Goal: Information Seeking & Learning: Find specific fact

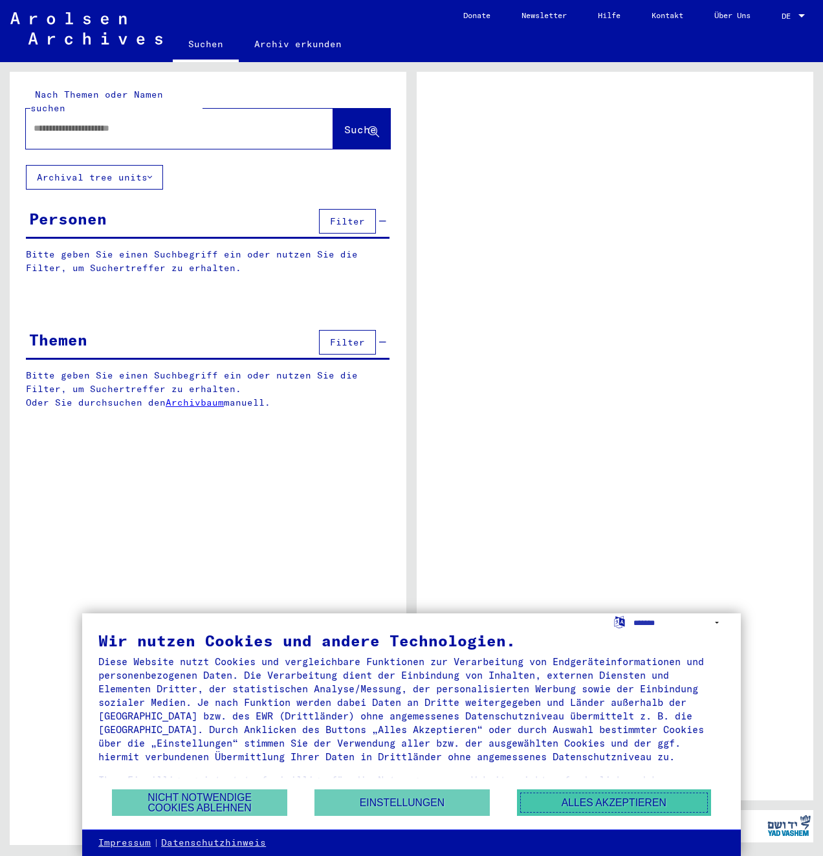
drag, startPoint x: 620, startPoint y: 802, endPoint x: 616, endPoint y: 794, distance: 9.0
click at [620, 802] on button "Alles akzeptieren" at bounding box center [614, 802] width 194 height 27
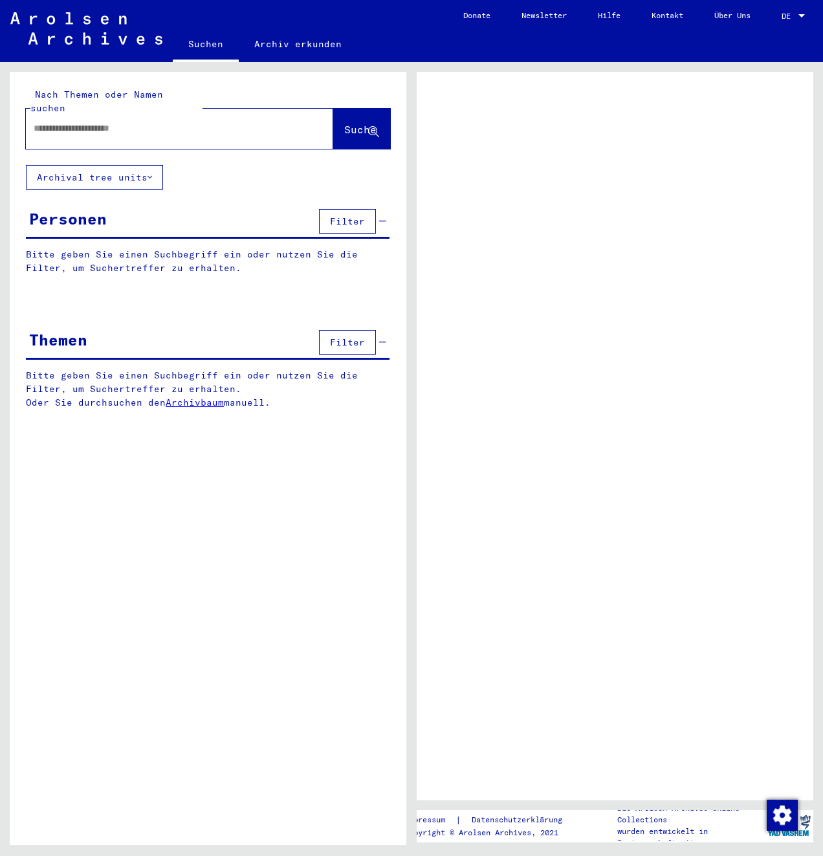
click at [164, 122] on input "text" at bounding box center [168, 129] width 268 height 14
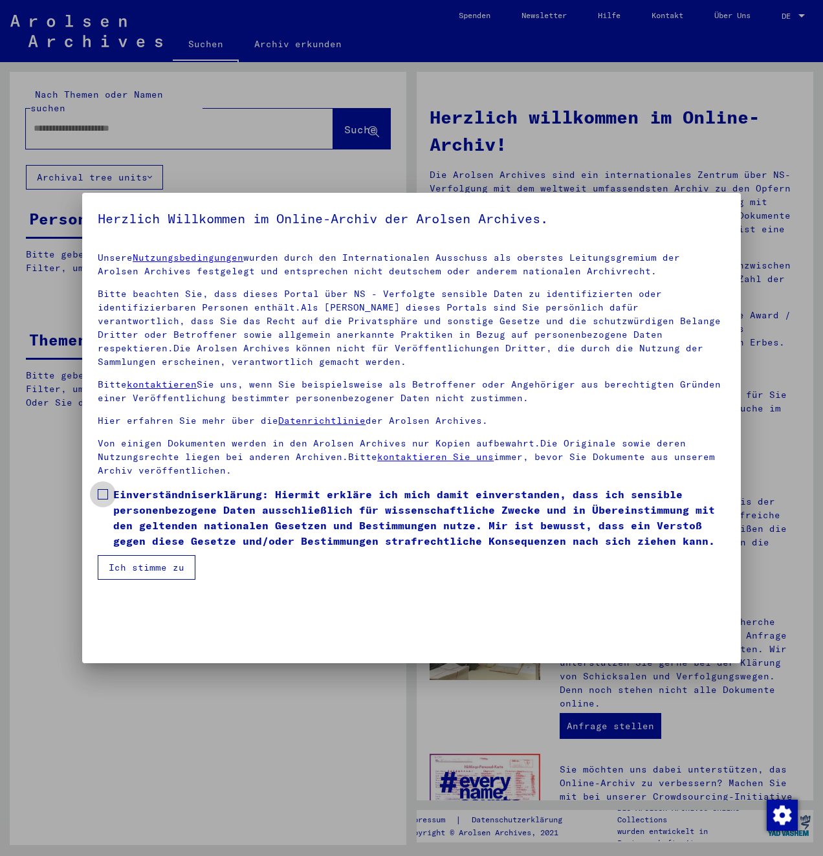
click at [103, 489] on span at bounding box center [103, 494] width 10 height 10
click at [126, 568] on button "Ich stimme zu" at bounding box center [147, 567] width 98 height 25
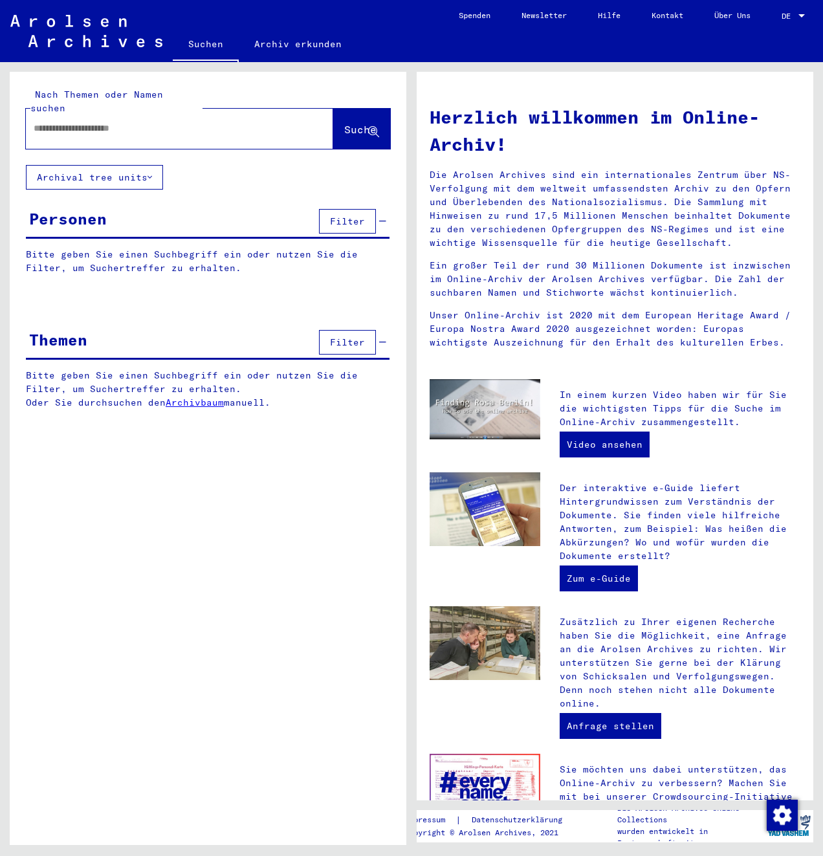
click at [65, 122] on input "text" at bounding box center [164, 129] width 261 height 14
type input "**********"
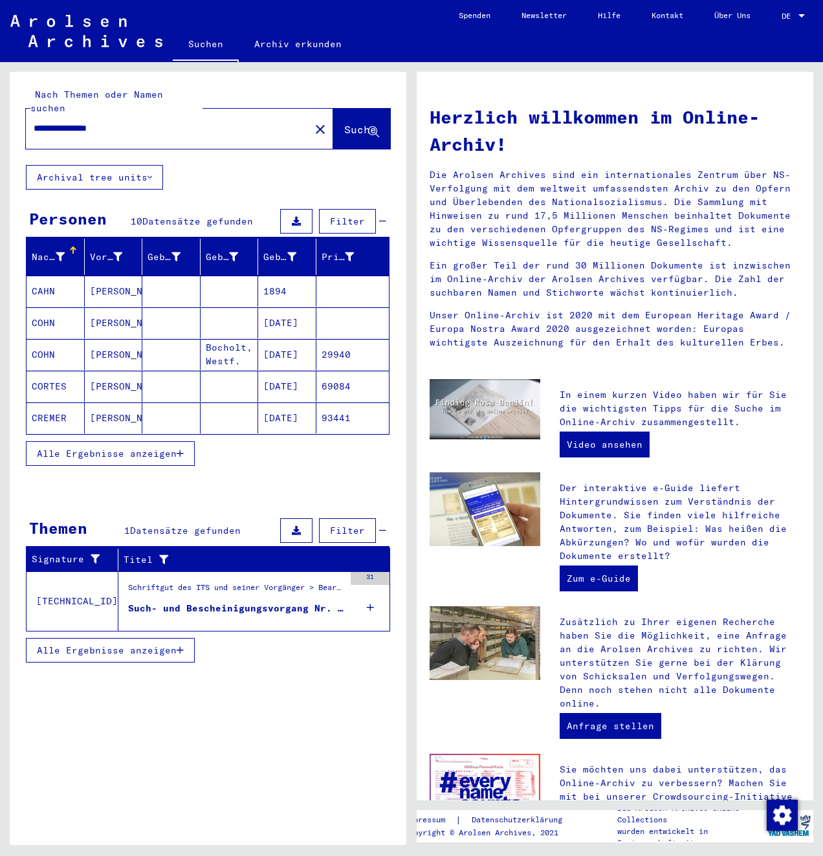
click at [54, 310] on mat-cell "COHN" at bounding box center [56, 322] width 58 height 31
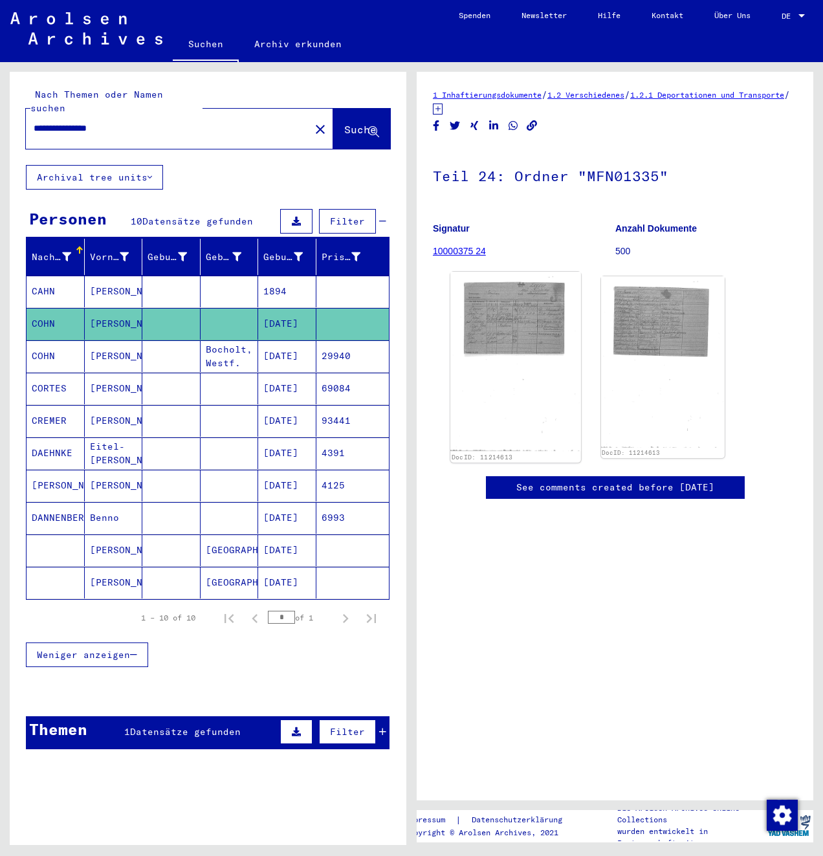
click at [503, 322] on img at bounding box center [515, 362] width 130 height 180
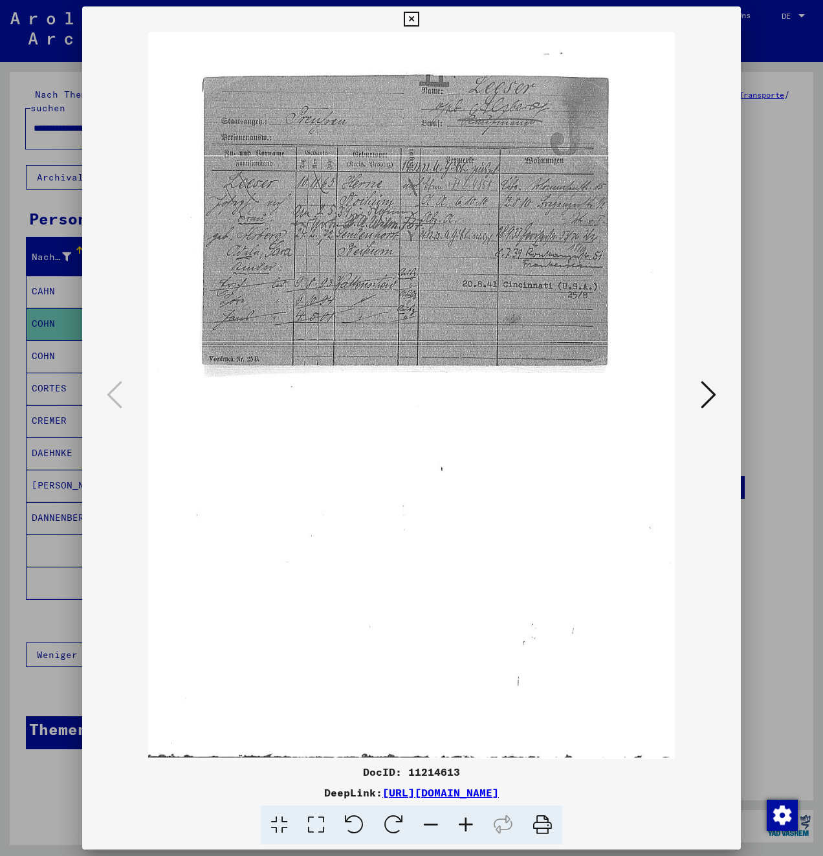
click at [464, 821] on icon at bounding box center [465, 824] width 35 height 39
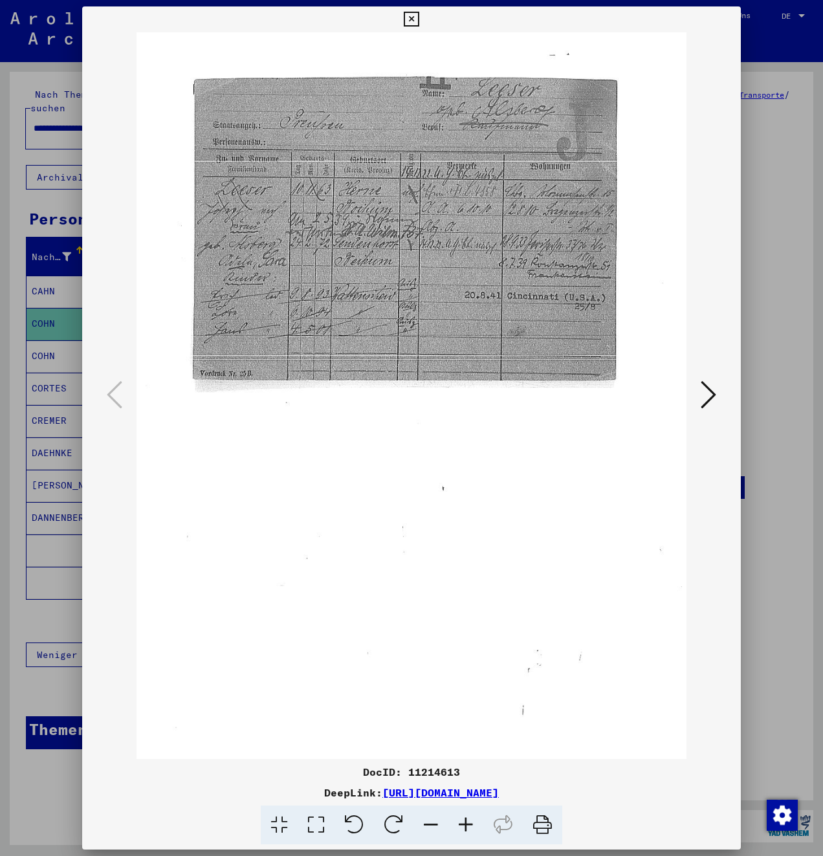
click at [464, 821] on icon at bounding box center [465, 824] width 35 height 39
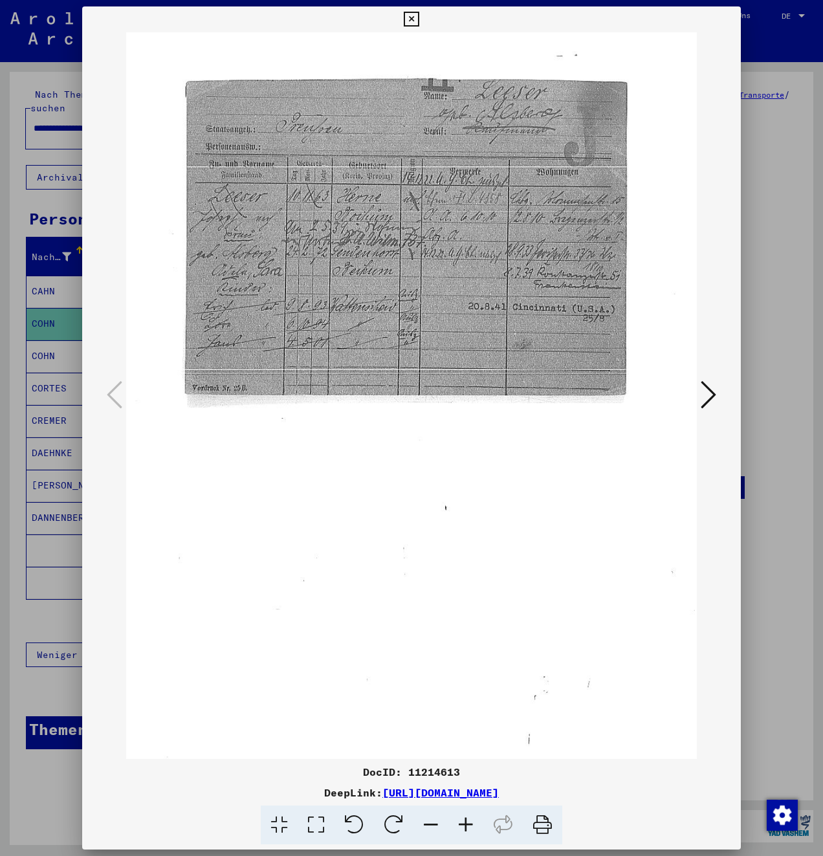
click at [464, 821] on icon at bounding box center [465, 824] width 35 height 39
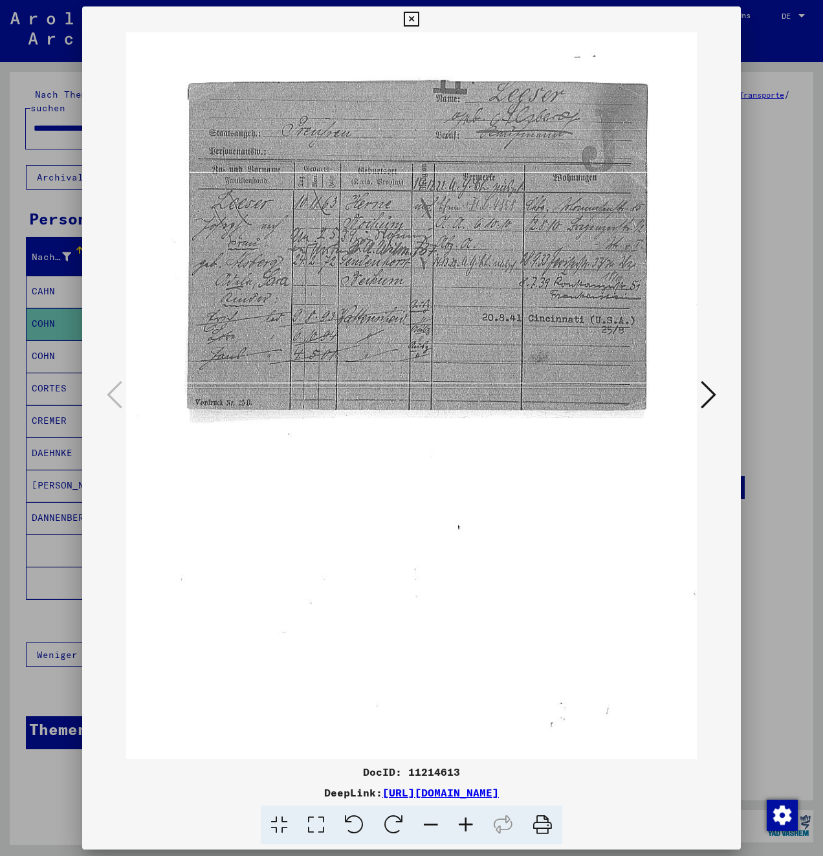
click at [464, 821] on icon at bounding box center [465, 824] width 35 height 39
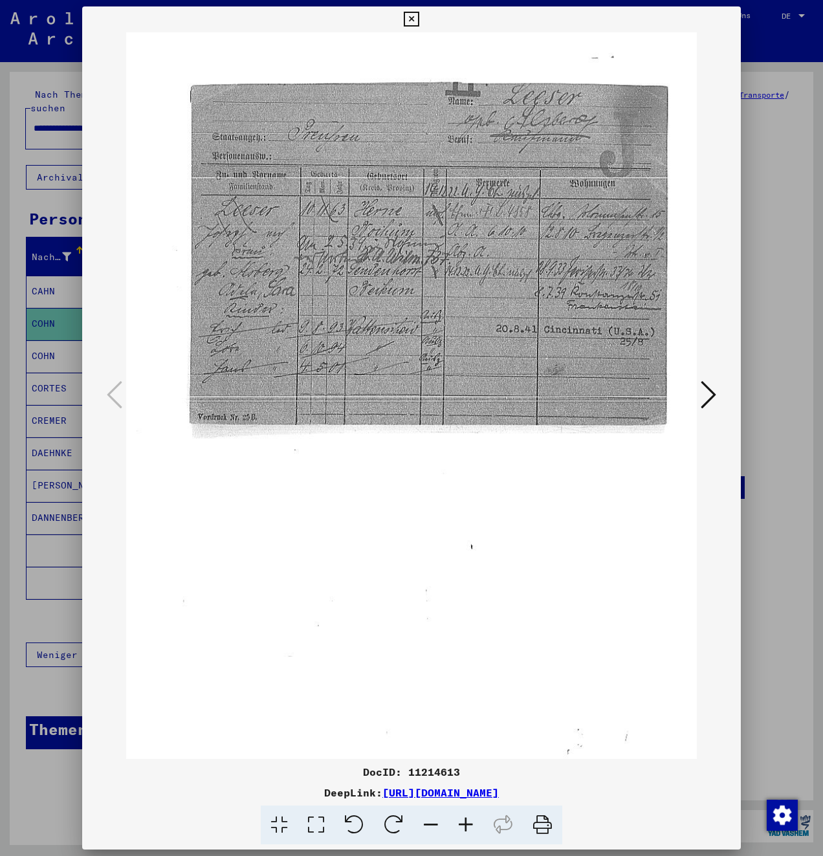
click at [464, 821] on icon at bounding box center [465, 824] width 35 height 39
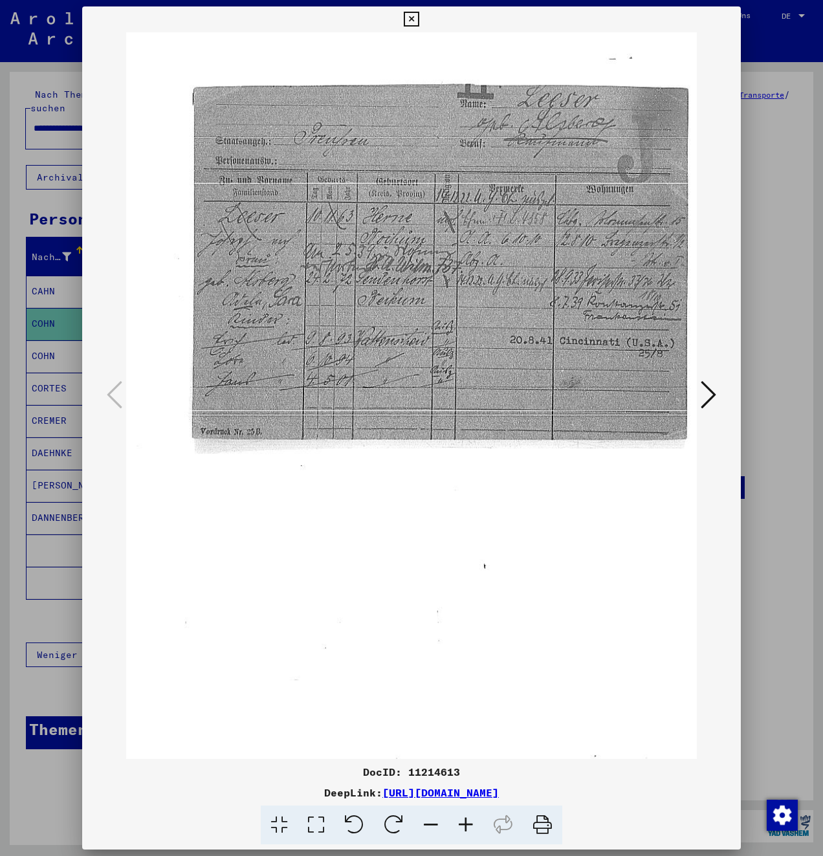
click at [464, 821] on icon at bounding box center [465, 824] width 35 height 39
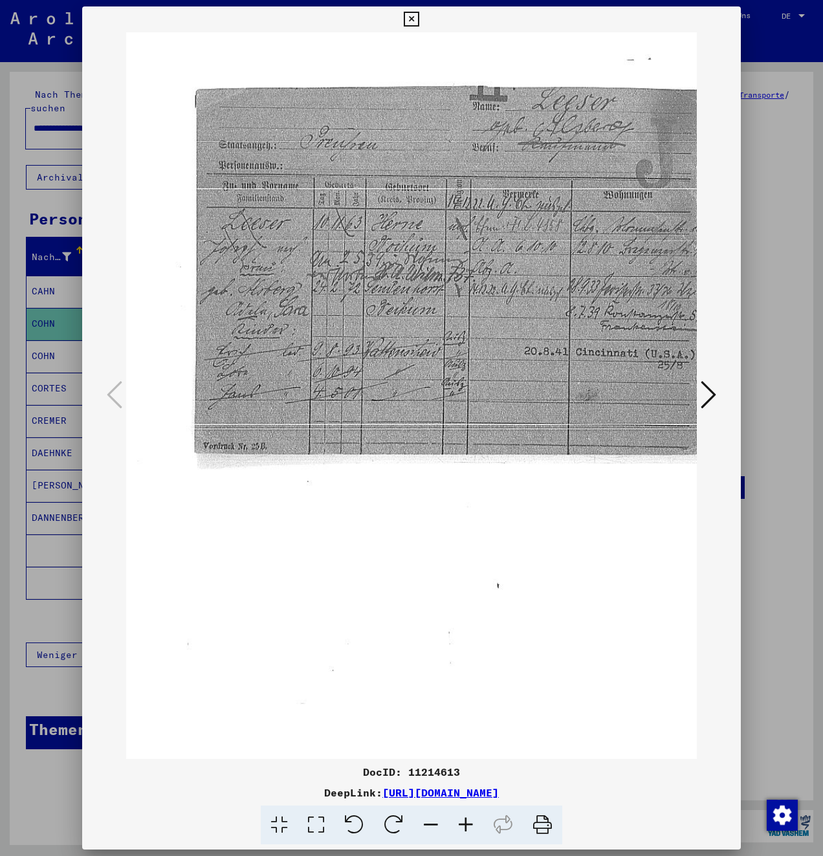
click at [707, 402] on icon at bounding box center [709, 394] width 16 height 31
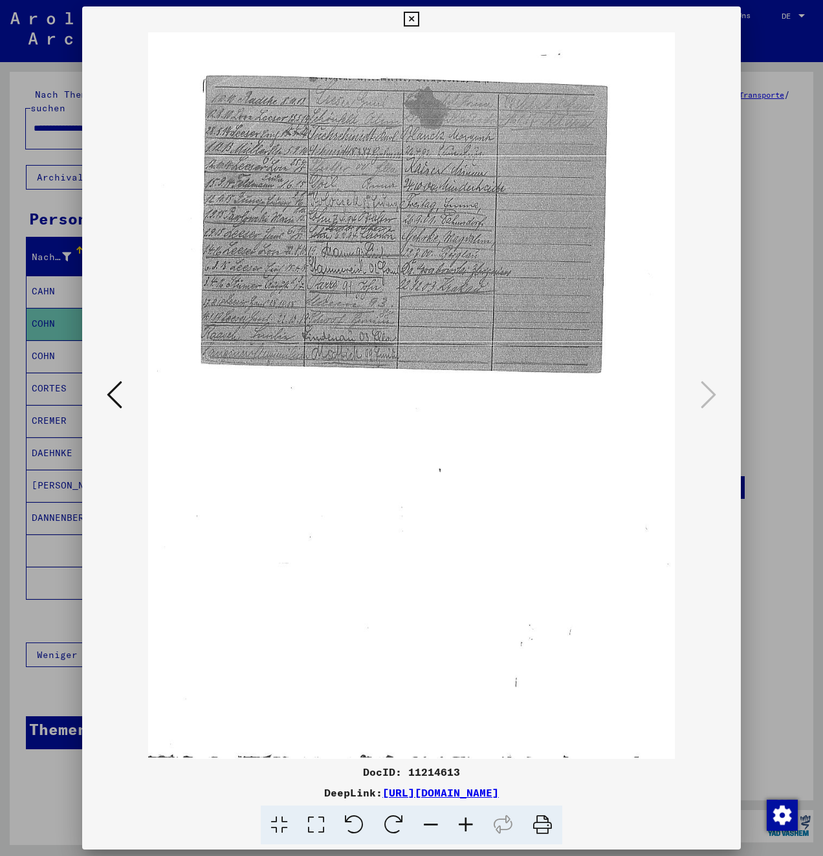
click at [469, 825] on icon at bounding box center [465, 824] width 35 height 39
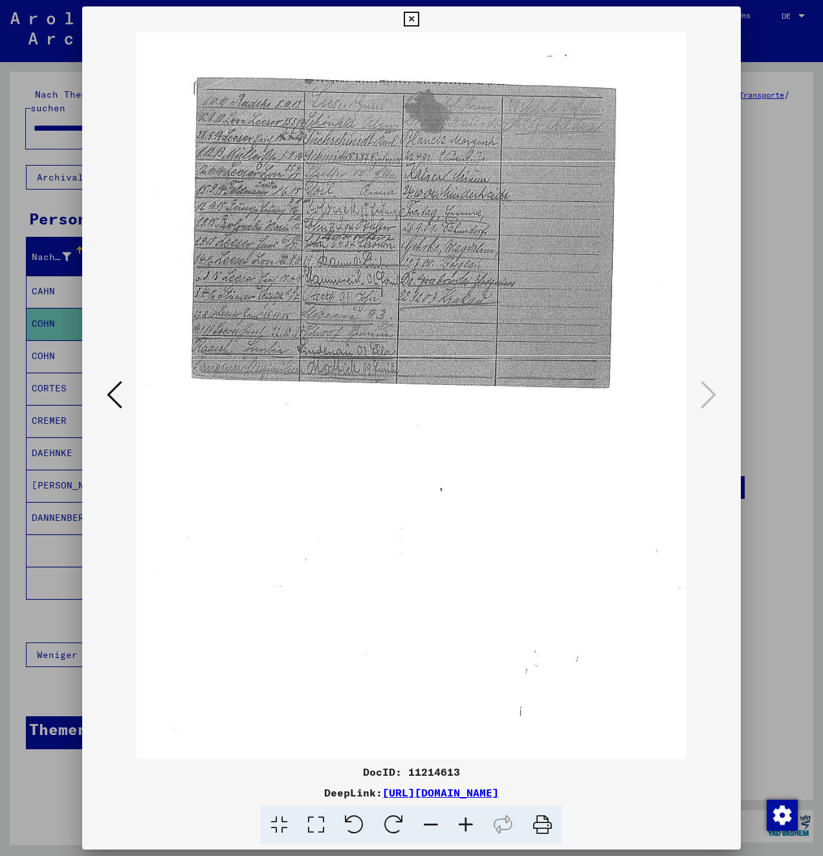
click at [469, 825] on icon at bounding box center [465, 824] width 35 height 39
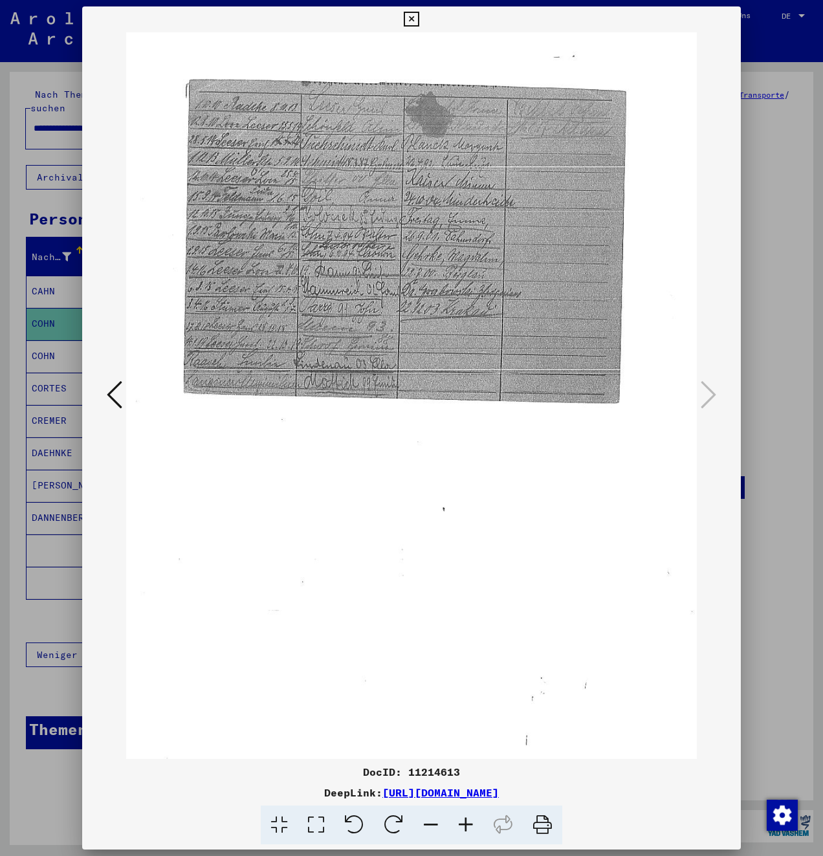
click at [469, 825] on icon at bounding box center [465, 824] width 35 height 39
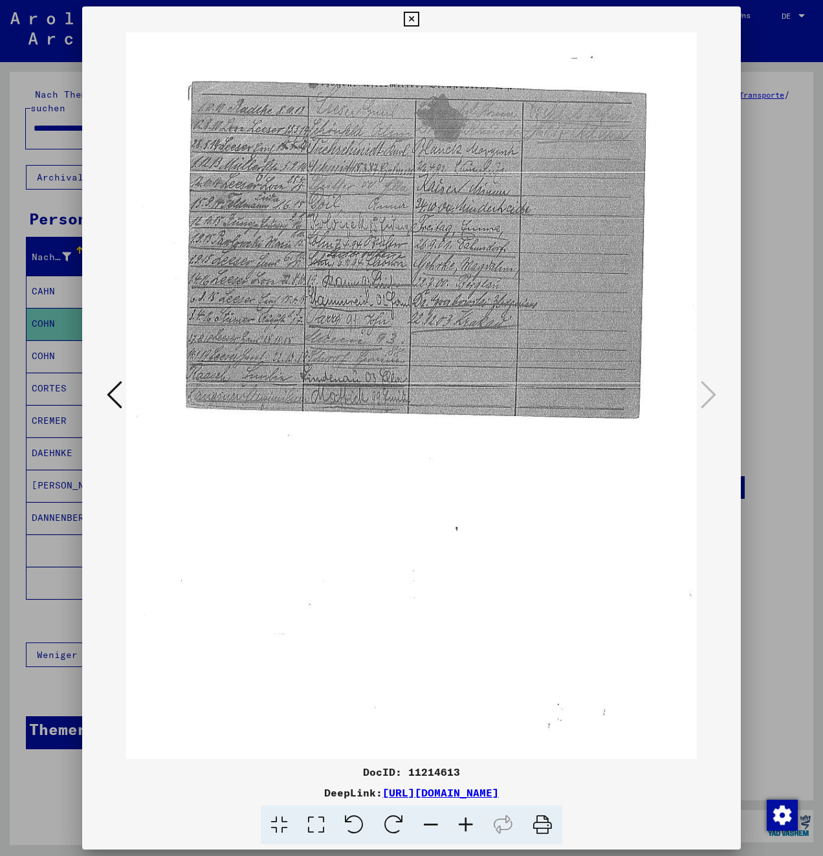
click at [469, 825] on icon at bounding box center [465, 824] width 35 height 39
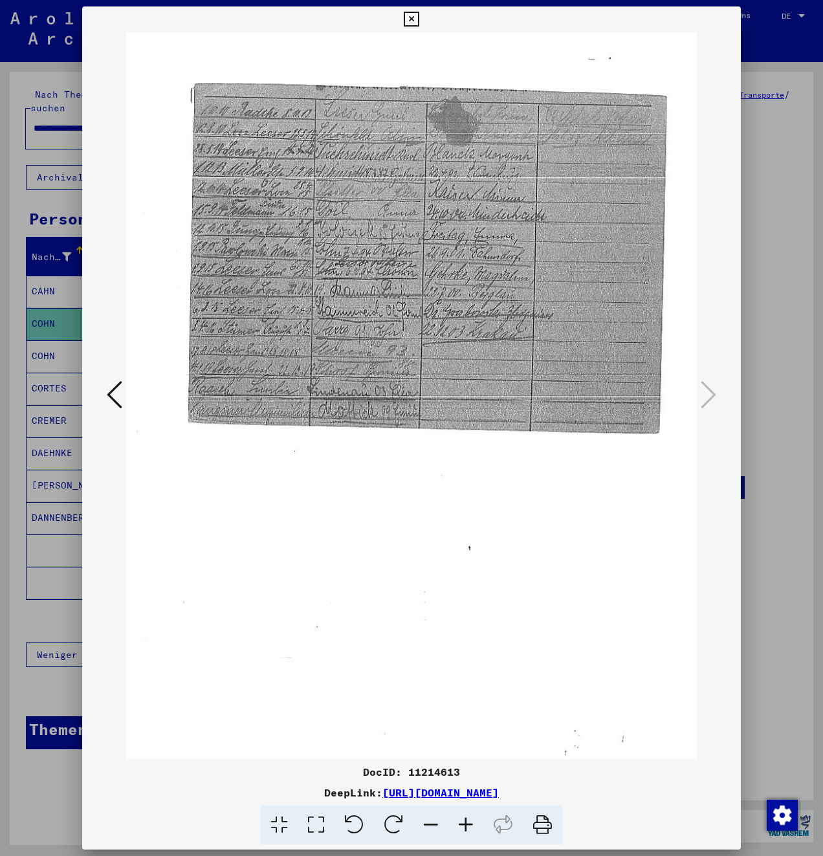
click at [469, 825] on icon at bounding box center [465, 824] width 35 height 39
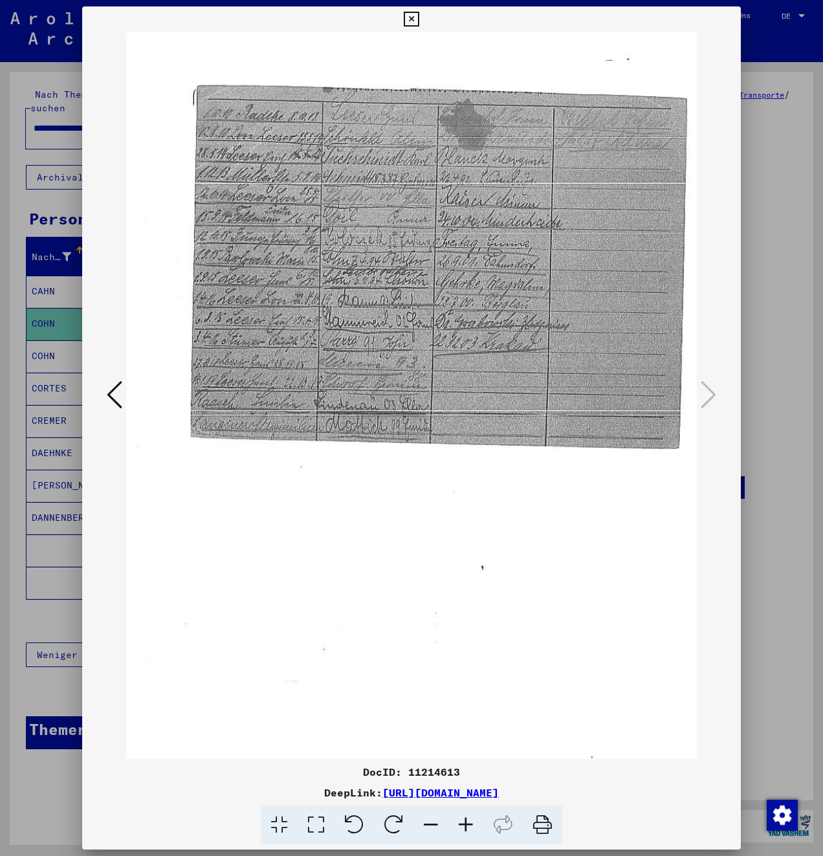
click at [469, 825] on icon at bounding box center [465, 824] width 35 height 39
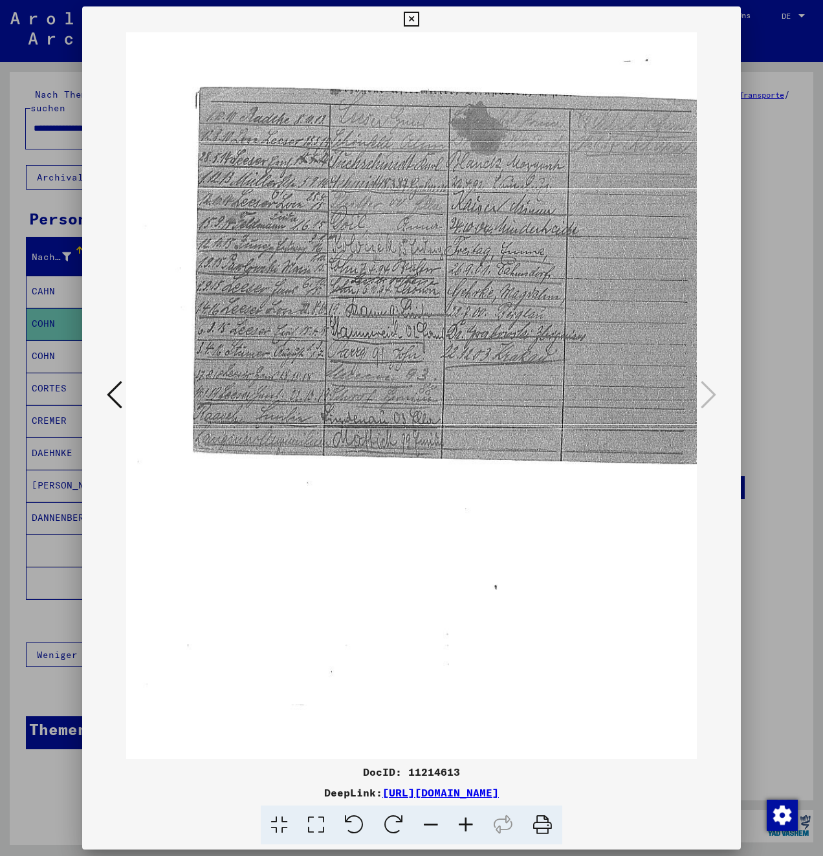
click at [469, 825] on icon at bounding box center [465, 824] width 35 height 39
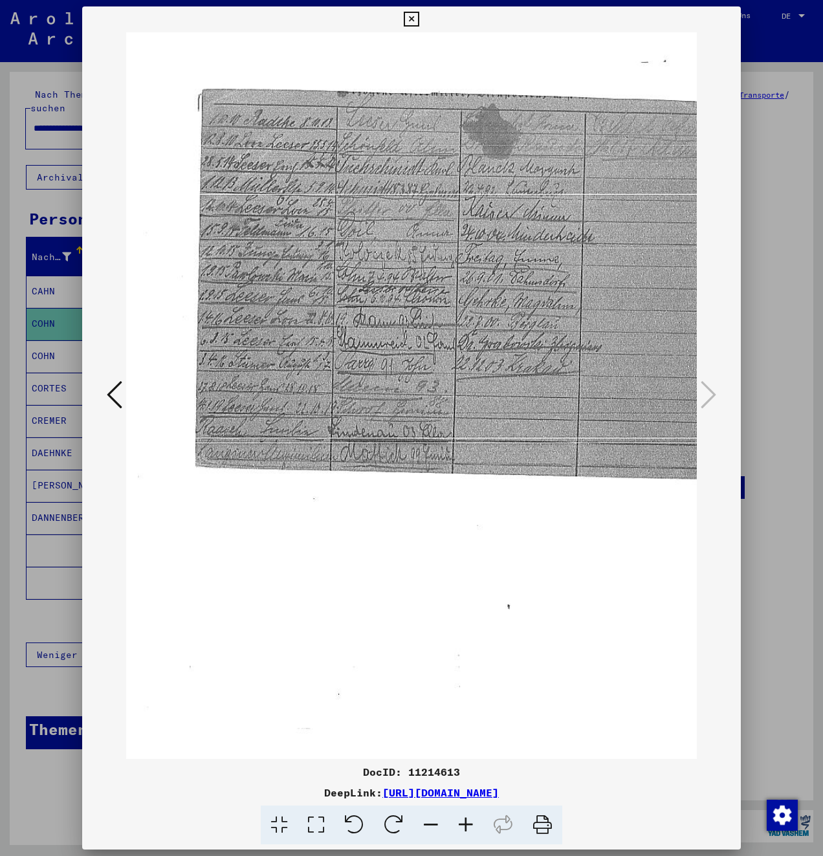
click at [469, 825] on icon at bounding box center [465, 824] width 35 height 39
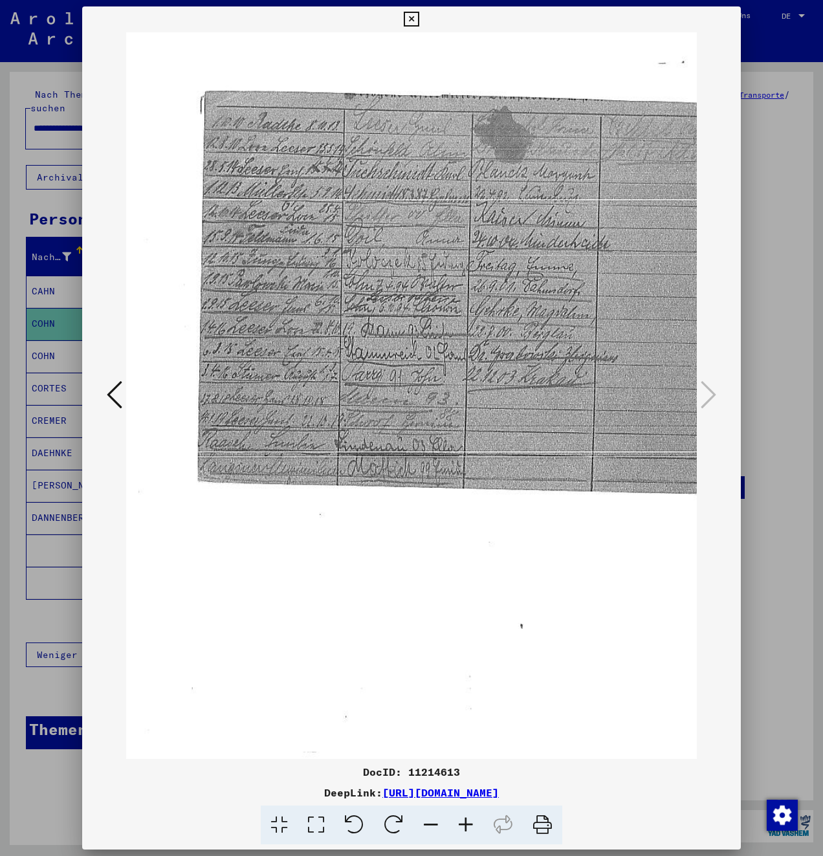
click at [469, 825] on icon at bounding box center [465, 824] width 35 height 39
click at [407, 13] on icon at bounding box center [411, 20] width 15 height 16
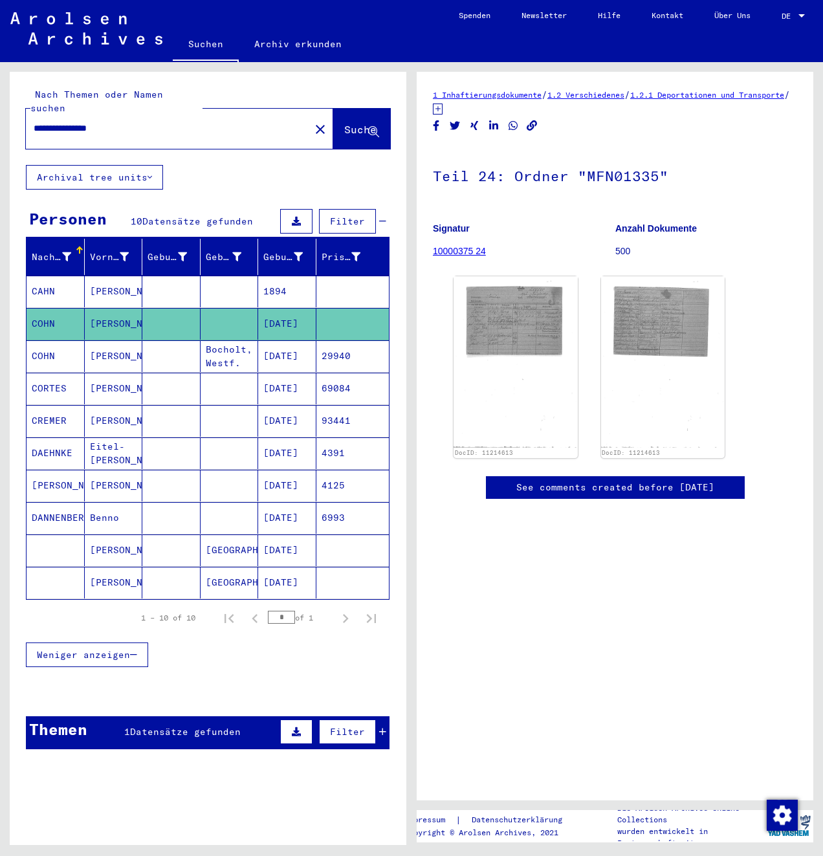
click at [88, 276] on mat-cell "[PERSON_NAME]" at bounding box center [114, 292] width 58 height 32
